Goal: Check status: Check status

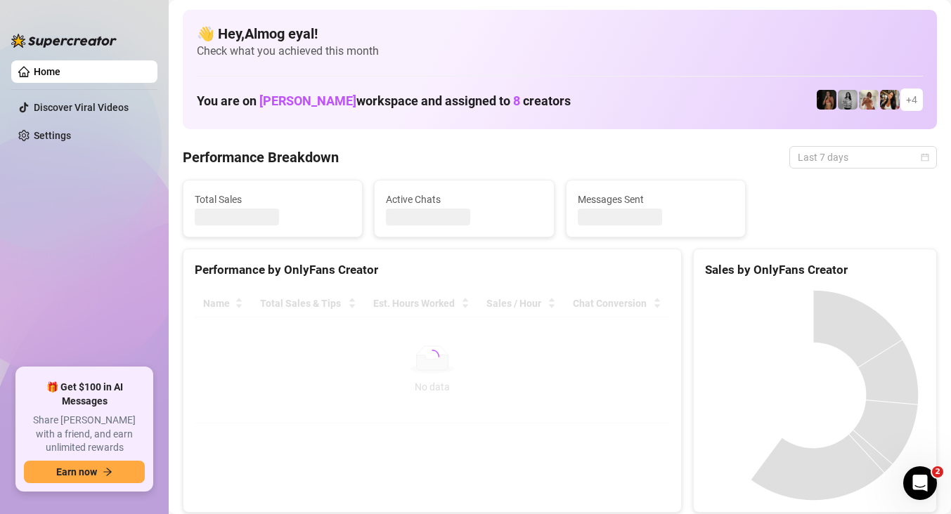
drag, startPoint x: 824, startPoint y: 161, endPoint x: 753, endPoint y: 280, distance: 139.0
click at [824, 161] on span "Last 7 days" at bounding box center [863, 157] width 131 height 21
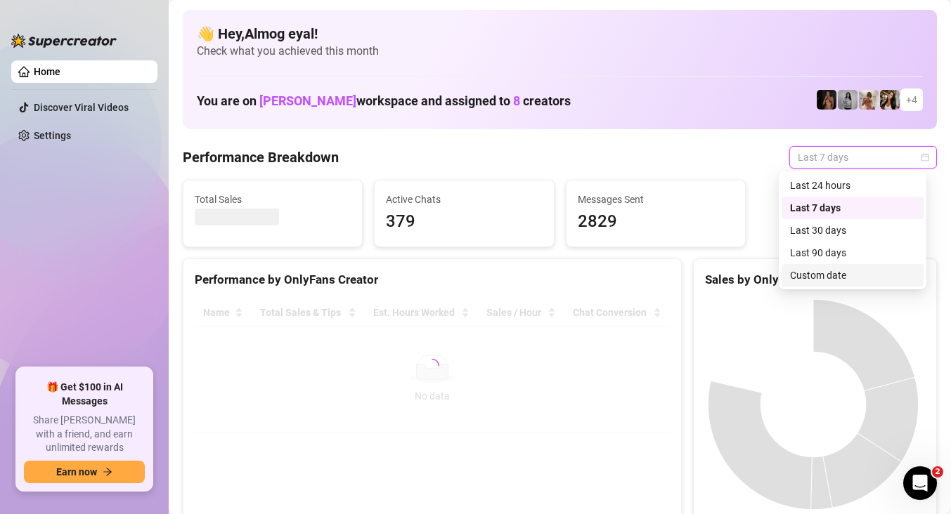
click at [811, 276] on div "Custom date" at bounding box center [852, 275] width 125 height 15
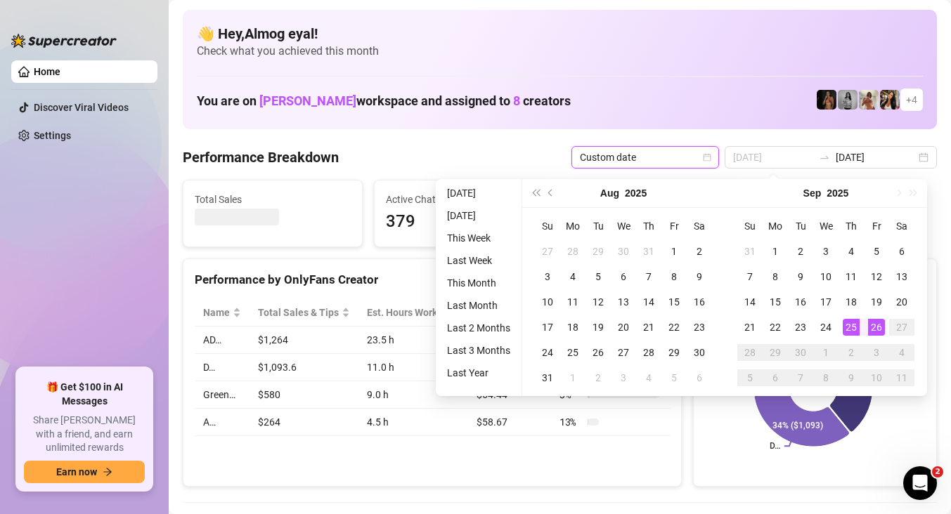
click at [846, 322] on div "25" at bounding box center [851, 327] width 17 height 17
click at [879, 330] on div "26" at bounding box center [876, 327] width 17 height 17
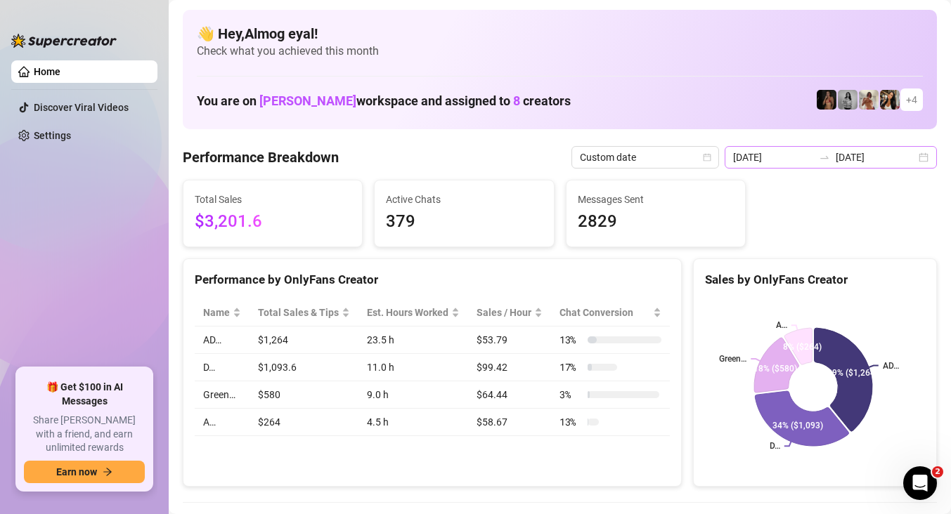
click at [800, 167] on div "[DATE] [DATE]" at bounding box center [831, 157] width 212 height 22
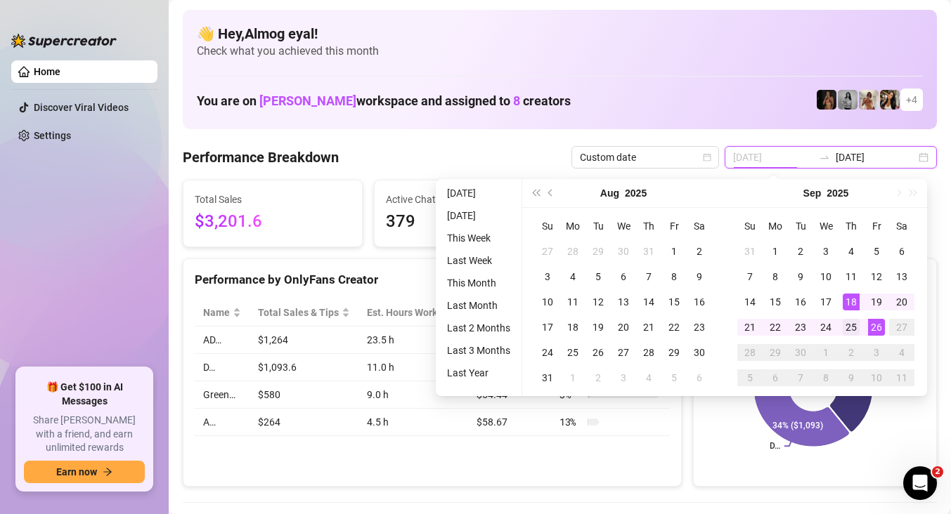
type input "[DATE]"
click at [848, 322] on div "25" at bounding box center [851, 327] width 17 height 17
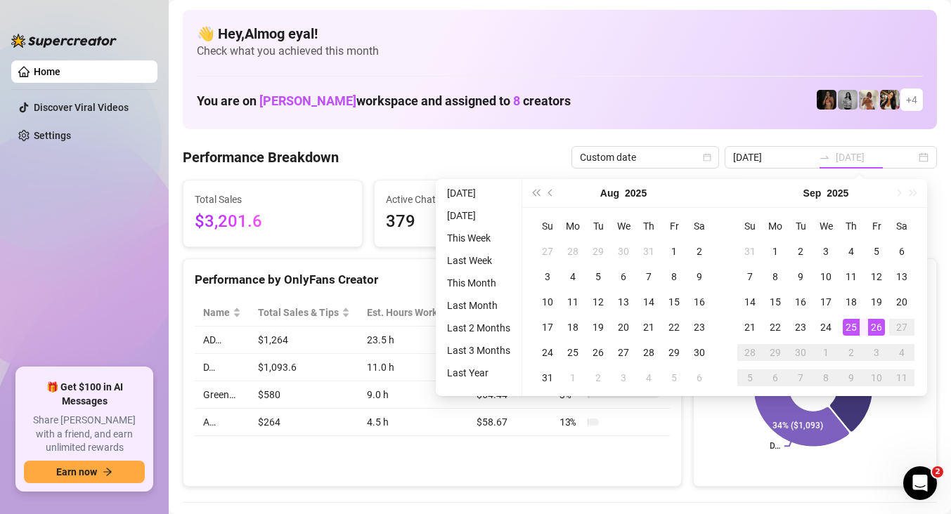
click at [876, 326] on div "26" at bounding box center [876, 327] width 17 height 17
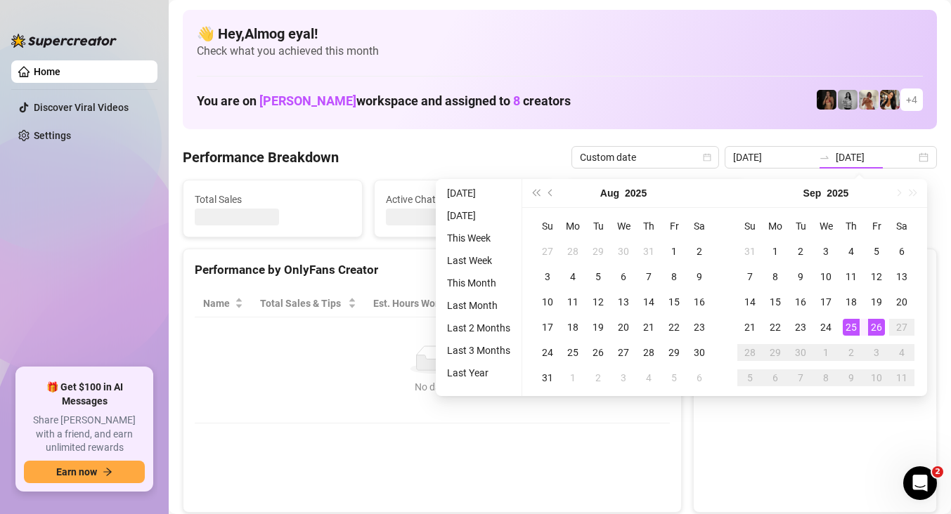
type input "[DATE]"
